Goal: Find specific page/section: Find specific page/section

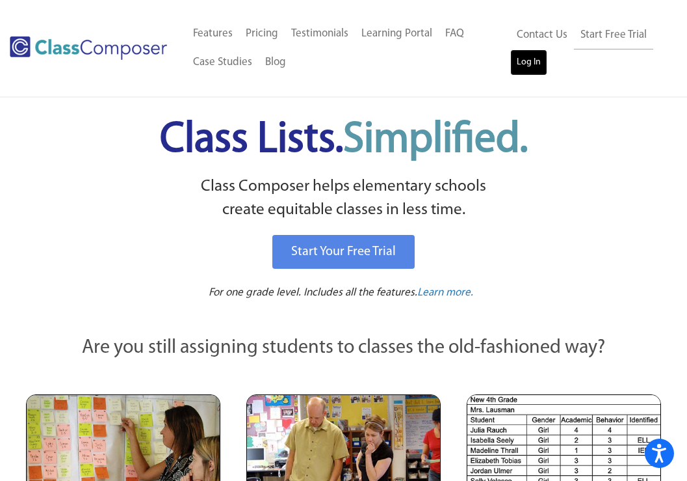
drag, startPoint x: 533, startPoint y: 66, endPoint x: 535, endPoint y: 57, distance: 8.7
click at [533, 66] on link "Log In" at bounding box center [528, 62] width 37 height 26
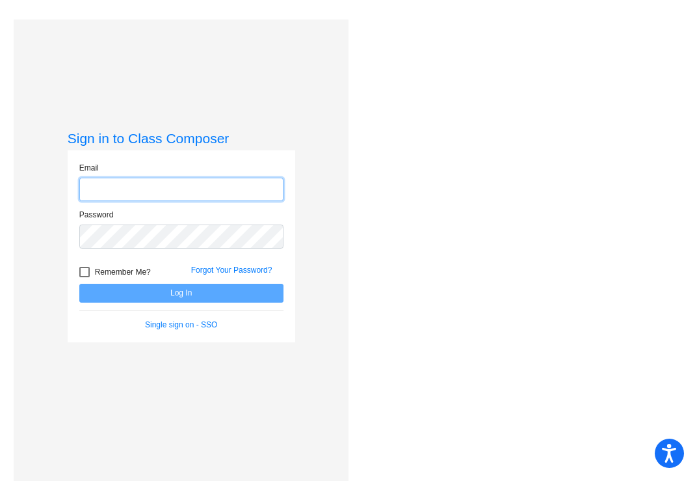
type input "jessicaaiello@sjbelementary.org"
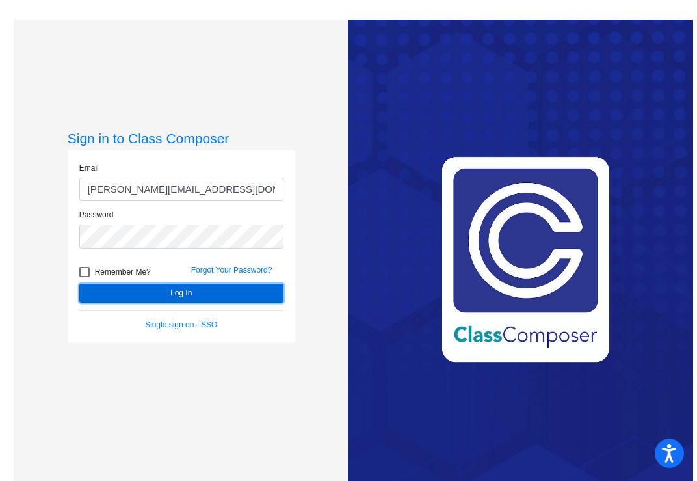
click at [194, 295] on button "Log In" at bounding box center [181, 293] width 204 height 19
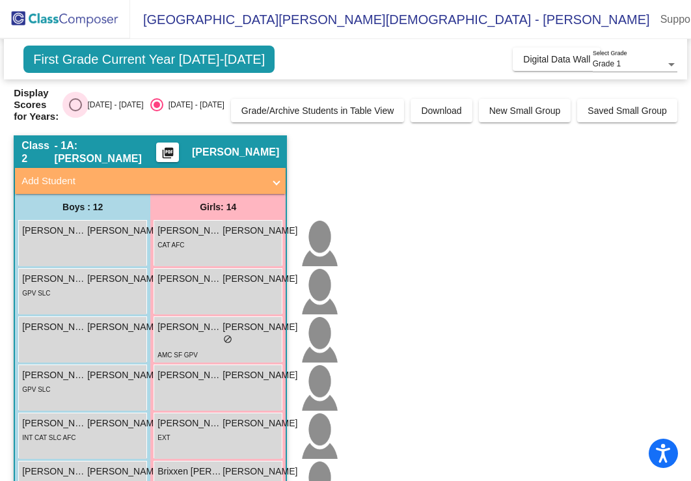
click at [82, 103] on div "Select an option" at bounding box center [75, 104] width 13 height 13
click at [75, 111] on input "2024 - 2025" at bounding box center [75, 111] width 1 height 1
radio input "true"
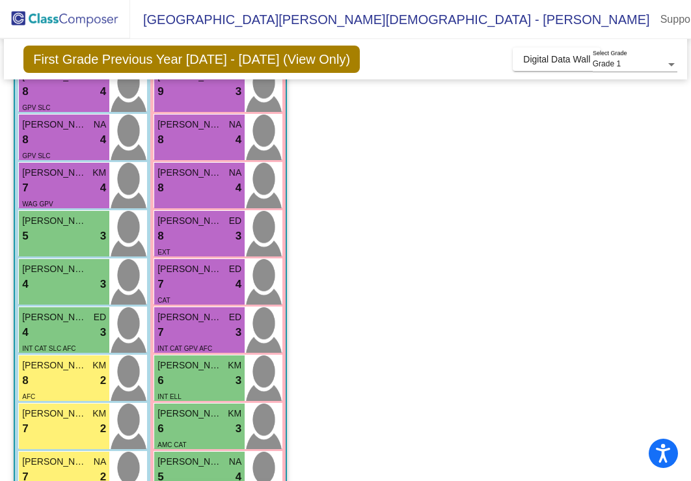
scroll to position [191, 0]
click at [552, 62] on span "Digital Data Wall" at bounding box center [556, 59] width 67 height 10
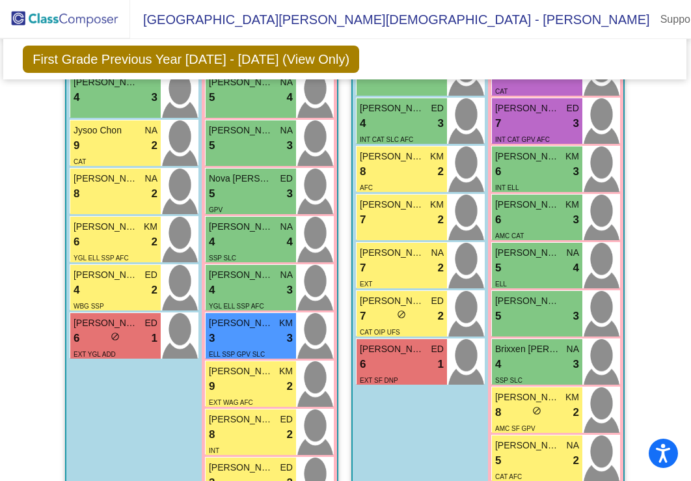
scroll to position [642, 1]
